Goal: Navigation & Orientation: Find specific page/section

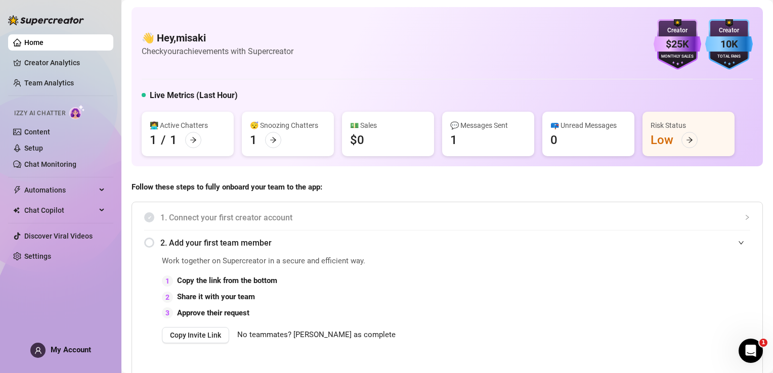
click at [33, 113] on span "Izzy AI Chatter" at bounding box center [39, 114] width 51 height 10
click at [40, 58] on link "Creator Analytics" at bounding box center [64, 63] width 81 height 16
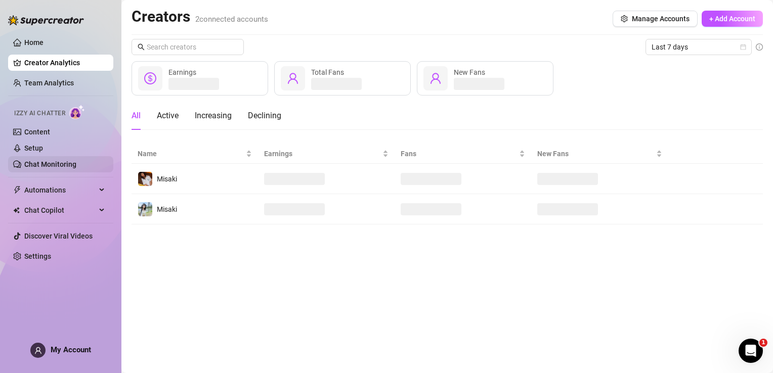
click at [33, 167] on link "Chat Monitoring" at bounding box center [50, 164] width 52 height 8
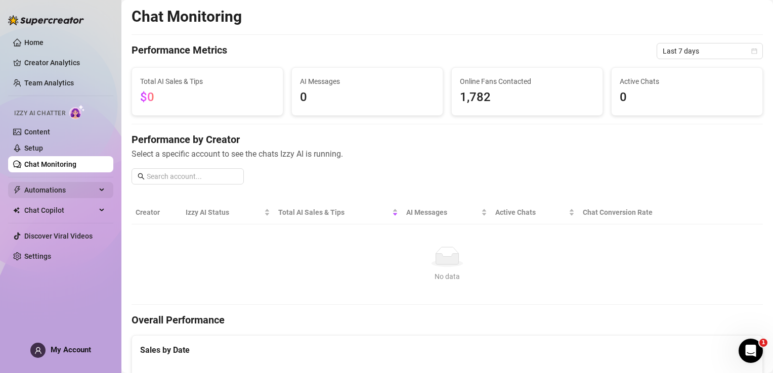
click at [30, 193] on span "Automations" at bounding box center [60, 190] width 72 height 16
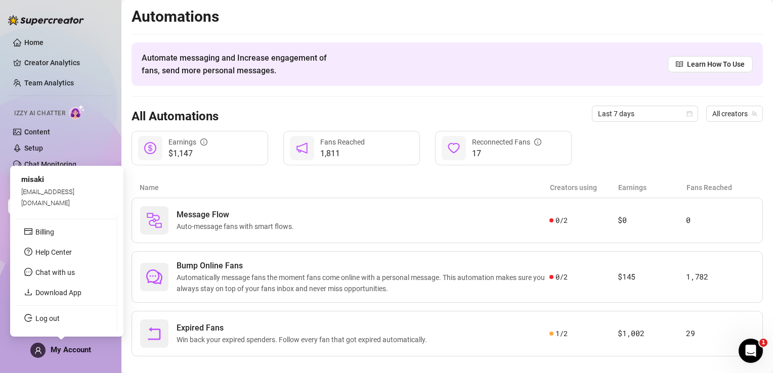
click at [58, 354] on span "My Account" at bounding box center [71, 350] width 40 height 9
